Goal: Task Accomplishment & Management: Manage account settings

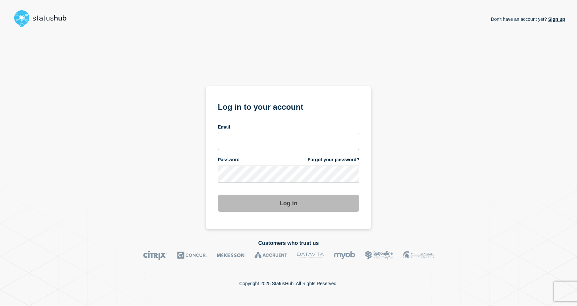
click at [255, 138] on input "email input" at bounding box center [289, 141] width 142 height 17
click at [169, 119] on div "Don't have an account yet? Sign up Log in to your account Email Password Forgot…" at bounding box center [289, 129] width 554 height 199
drag, startPoint x: 315, startPoint y: 0, endPoint x: 206, endPoint y: 67, distance: 128.2
click at [206, 67] on div "Don't have an account yet? Sign up Log in to your account Email Password Forgot…" at bounding box center [288, 129] width 165 height 199
click at [151, 51] on div "Don't have an account yet? Sign up Log in to your account Email Password Forgot…" at bounding box center [289, 129] width 554 height 199
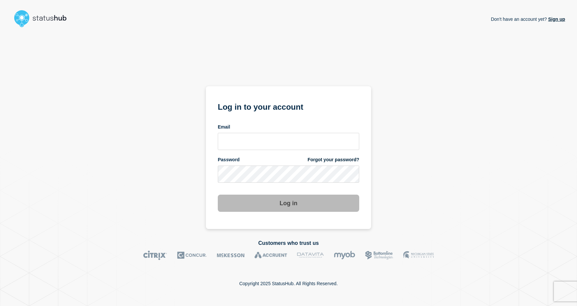
drag, startPoint x: 0, startPoint y: 0, endPoint x: 77, endPoint y: 125, distance: 146.5
click at [77, 124] on div "Don't have an account yet? Sign up Log in to your account Email Password Forgot…" at bounding box center [289, 129] width 554 height 199
click at [423, 37] on div "Don't have an account yet? Sign up Log in to your account Email Password Forgot…" at bounding box center [289, 129] width 554 height 199
click at [248, 140] on input "email input" at bounding box center [289, 141] width 142 height 17
type input "wilman.rafael@catonetworks.com"
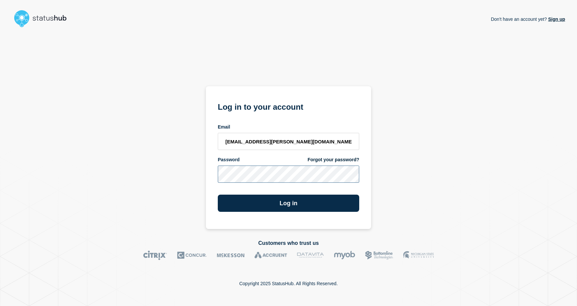
click at [218, 195] on button "Log in" at bounding box center [289, 203] width 142 height 17
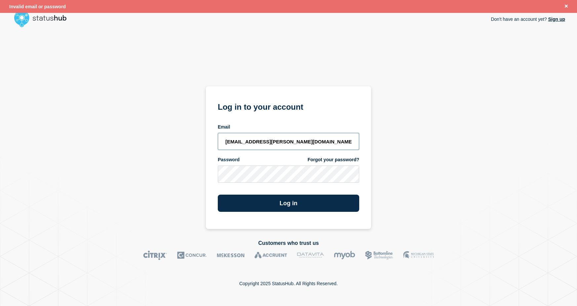
click at [257, 146] on input "wilman.rafael@catonetworks.com" at bounding box center [289, 141] width 142 height 17
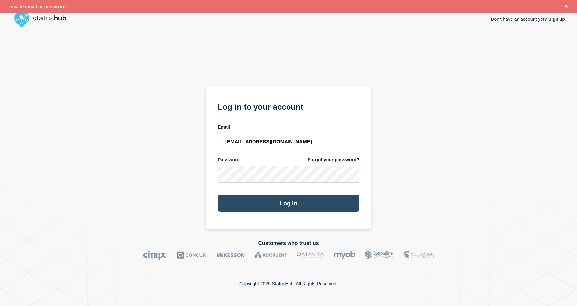
click at [282, 202] on button "Log in" at bounding box center [289, 203] width 142 height 17
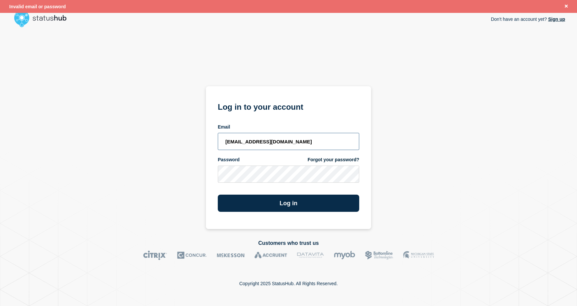
click at [236, 137] on input "netops@catonetworks.com" at bounding box center [289, 141] width 142 height 17
paste input "oc"
type input "noc@catonetworks.com"
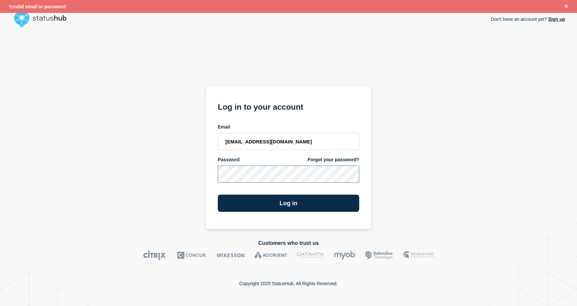
click at [178, 176] on div "Don't have an account yet? Sign up Log in to your account Email noc@catonetwork…" at bounding box center [289, 129] width 554 height 199
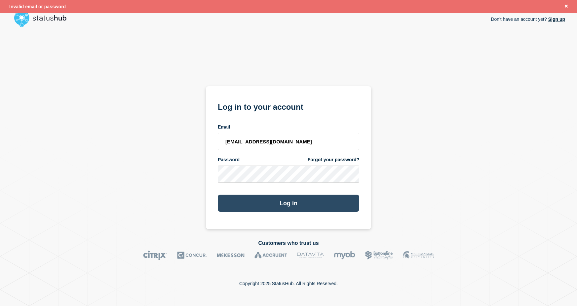
click at [270, 203] on button "Log in" at bounding box center [289, 203] width 142 height 17
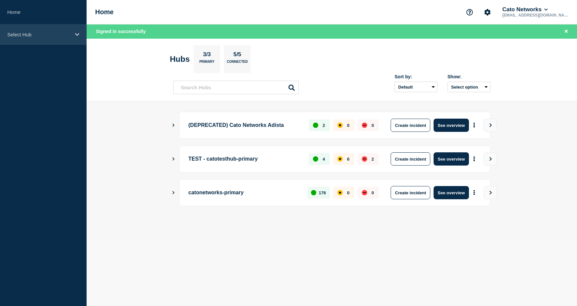
click at [75, 34] on icon at bounding box center [77, 34] width 4 height 5
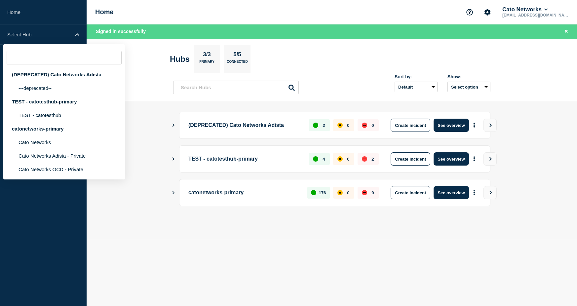
click at [149, 69] on header "Hubs 3/3 Primary 5/5 Connected Sort by: Default Last added Last updated Most ac…" at bounding box center [332, 70] width 491 height 63
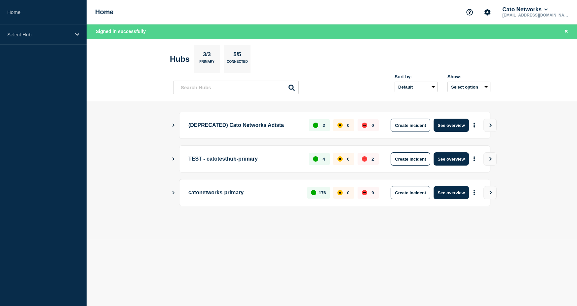
click at [172, 127] on icon "Show Connected Hubs" at bounding box center [173, 124] width 4 height 3
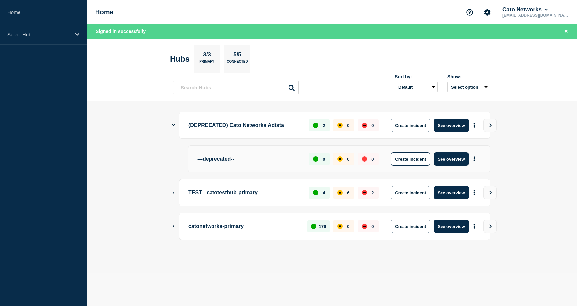
click at [174, 124] on icon "Show Connected Hubs" at bounding box center [173, 125] width 3 height 4
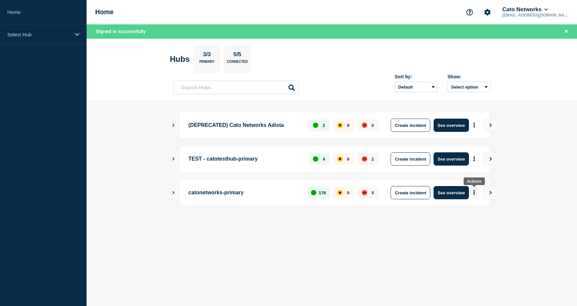
click at [475, 193] on icon "More actions" at bounding box center [474, 192] width 1 height 5
click at [406, 230] on main "(DEPRECATED) Cato Networks Adista 2 0 0 Create incident See overview TEST - cat…" at bounding box center [332, 170] width 491 height 138
